Goal: Navigation & Orientation: Go to known website

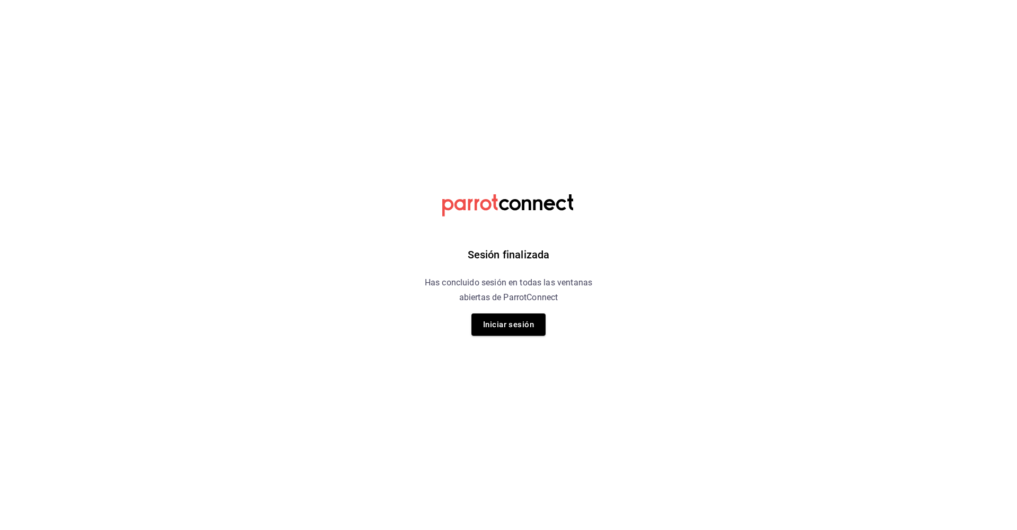
click at [361, 0] on html "Sesión finalizada Has concluido sesión en todas las ventanas abiertas de Parrot…" at bounding box center [508, 0] width 1017 height 0
click at [967, 0] on html "Sesión finalizada Has concluido sesión en todas las ventanas abiertas de Parrot…" at bounding box center [508, 0] width 1017 height 0
click at [710, 0] on html "Sesión finalizada Has concluido sesión en todas las ventanas abiertas de Parrot…" at bounding box center [508, 0] width 1017 height 0
click at [782, 0] on html "Sesión finalizada Has concluido sesión en todas las ventanas abiertas de Parrot…" at bounding box center [508, 0] width 1017 height 0
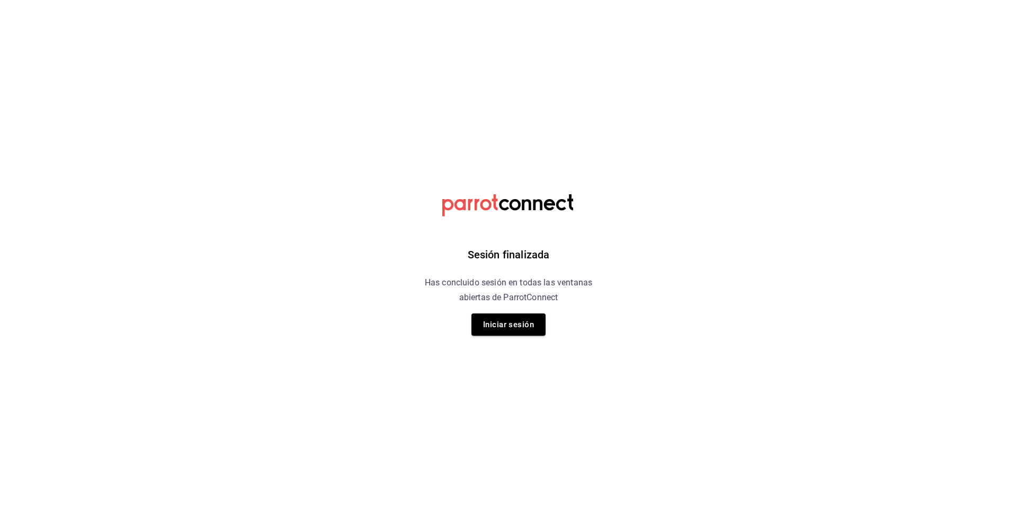
click at [782, 0] on html "Sesión finalizada Has concluido sesión en todas las ventanas abiertas de Parrot…" at bounding box center [508, 0] width 1017 height 0
drag, startPoint x: 836, startPoint y: 520, endPoint x: 826, endPoint y: 499, distance: 23.5
click at [835, 0] on html "Sesión finalizada Has concluido sesión en todas las ventanas abiertas de Parrot…" at bounding box center [508, 0] width 1017 height 0
